Goal: Check status: Check status

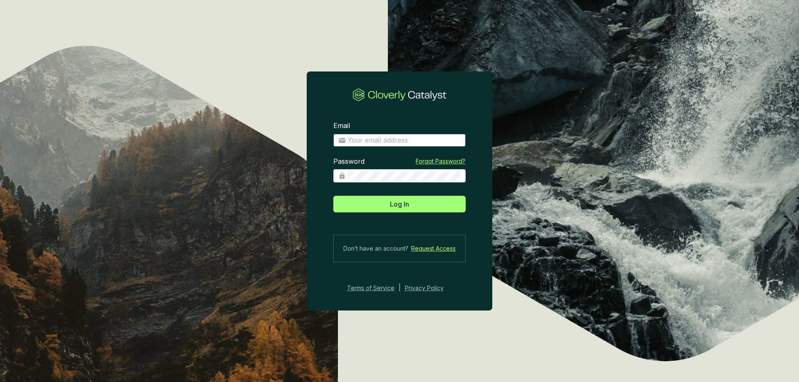
type input "[EMAIL_ADDRESS][DOMAIN_NAME]"
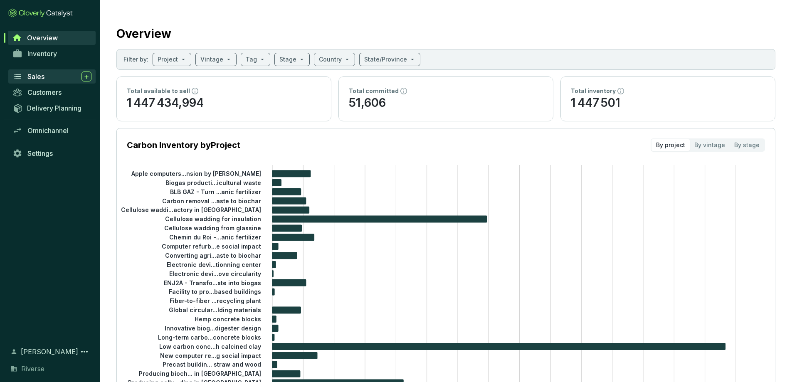
click at [40, 75] on span "Sales" at bounding box center [35, 76] width 17 height 8
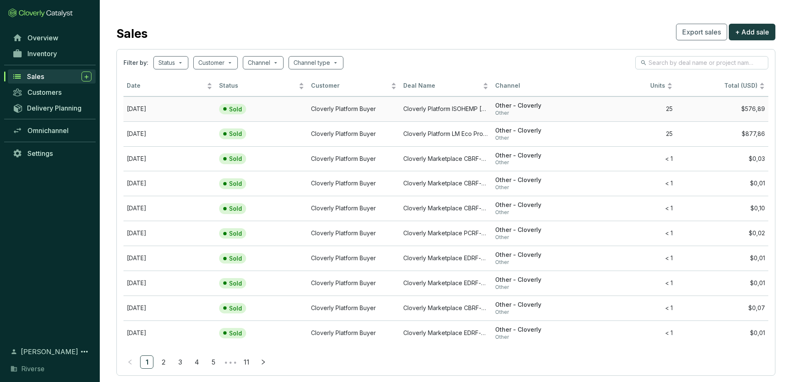
click at [158, 109] on td "[DATE]" at bounding box center [170, 109] width 92 height 25
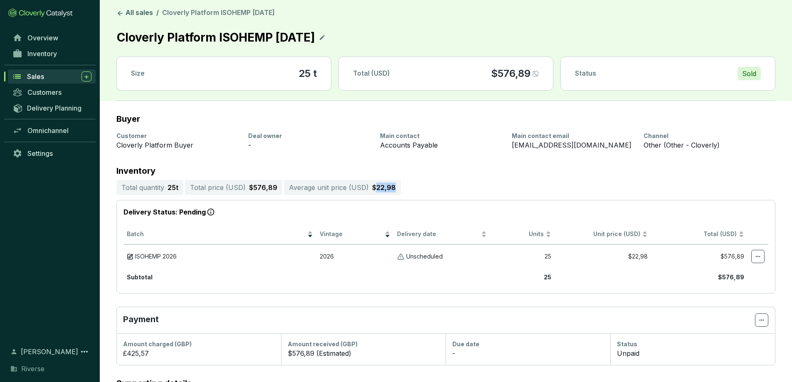
drag, startPoint x: 372, startPoint y: 188, endPoint x: 397, endPoint y: 187, distance: 24.6
click at [397, 187] on section "Total quantity 25 t Total price ( USD ) $576,89 Average unit price ( USD ) $22,…" at bounding box center [445, 187] width 659 height 15
copy p "22,98"
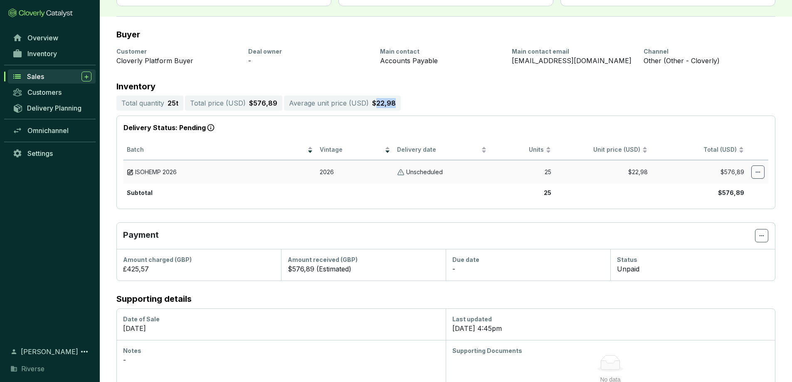
scroll to position [99, 0]
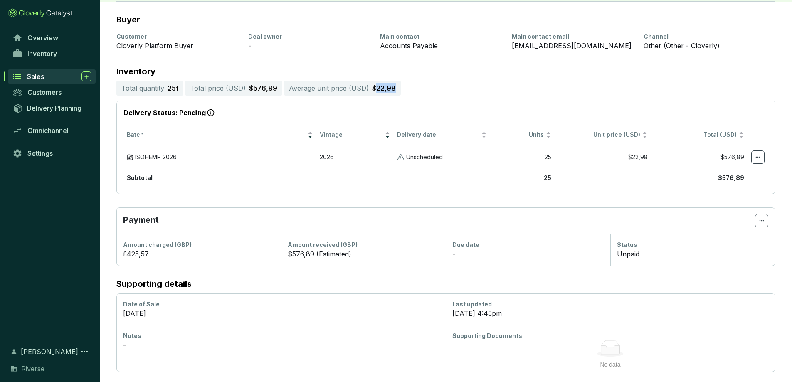
click at [47, 74] on div "Sales" at bounding box center [59, 77] width 64 height 10
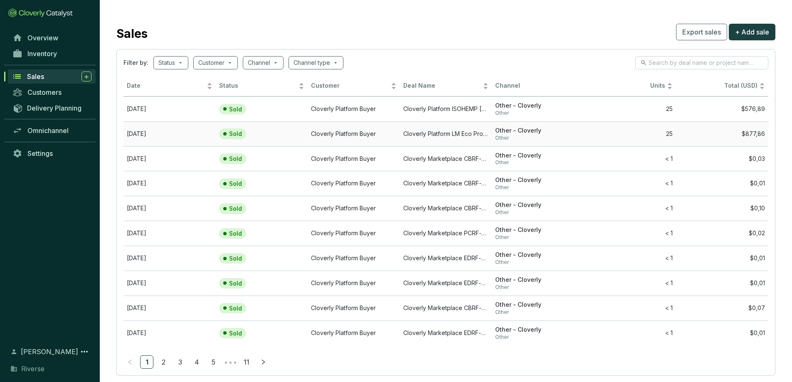
click at [144, 134] on td "[DATE]" at bounding box center [170, 133] width 92 height 25
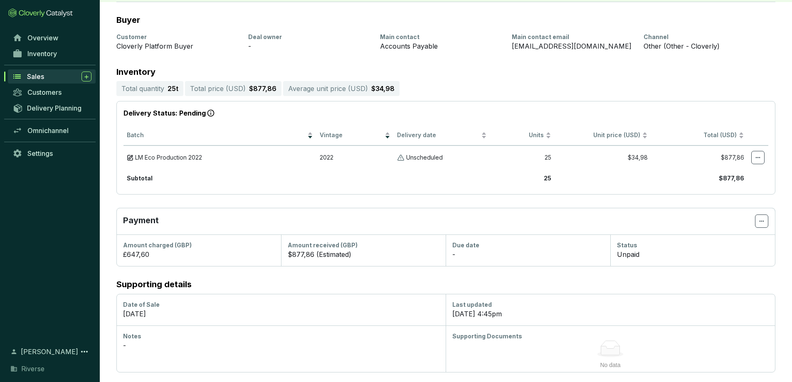
scroll to position [99, 0]
drag, startPoint x: 372, startPoint y: 88, endPoint x: 394, endPoint y: 87, distance: 22.1
click at [394, 87] on div "Average unit price ( USD ) $34,98" at bounding box center [341, 88] width 116 height 15
copy p "34,98"
click at [56, 76] on div "Sales" at bounding box center [59, 77] width 64 height 10
